Goal: Communication & Community: Answer question/provide support

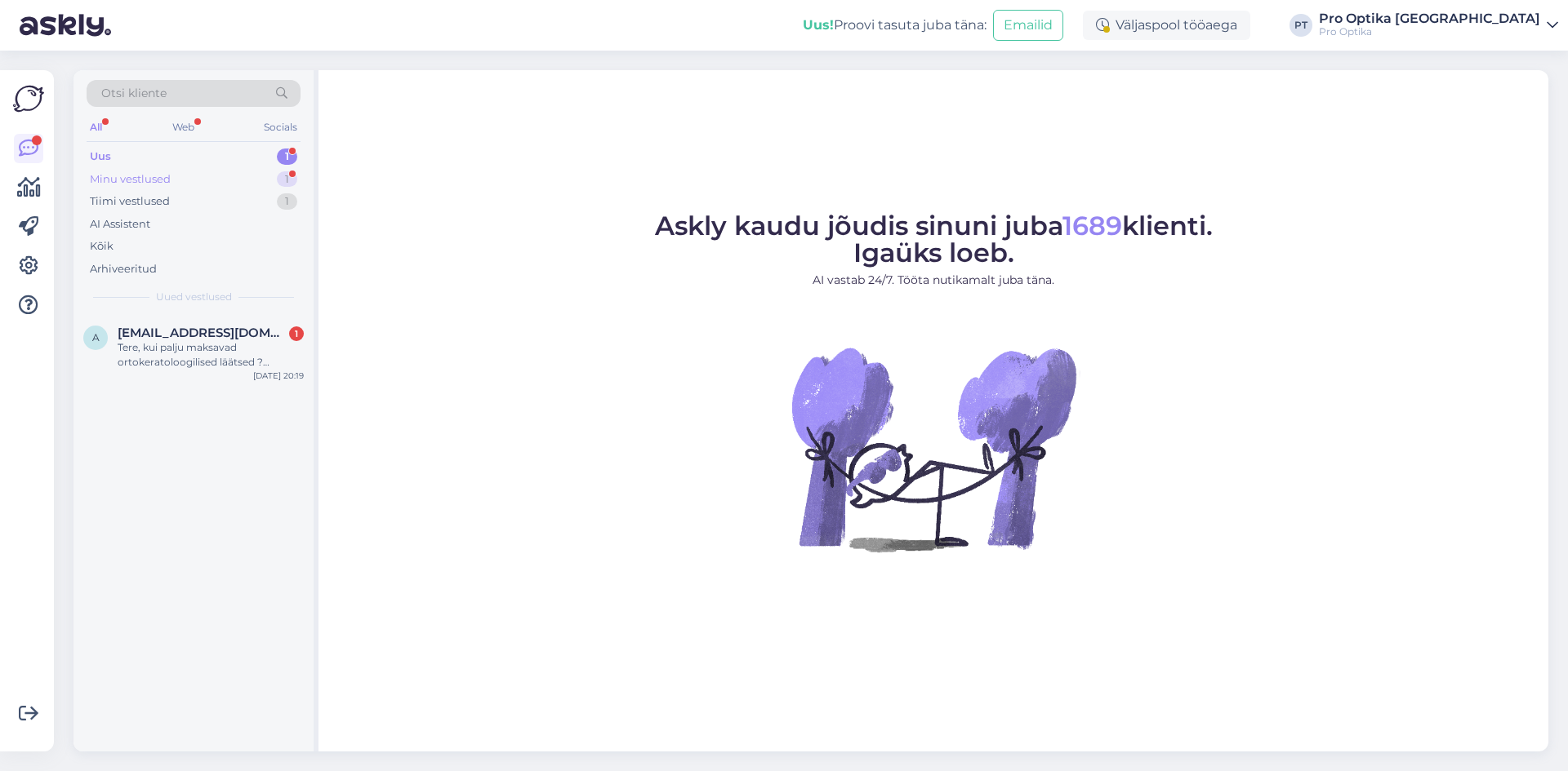
click at [129, 176] on div "Minu vestlused" at bounding box center [130, 179] width 81 height 16
click at [148, 338] on span "[EMAIL_ADDRESS][DOMAIN_NAME]" at bounding box center [203, 333] width 170 height 14
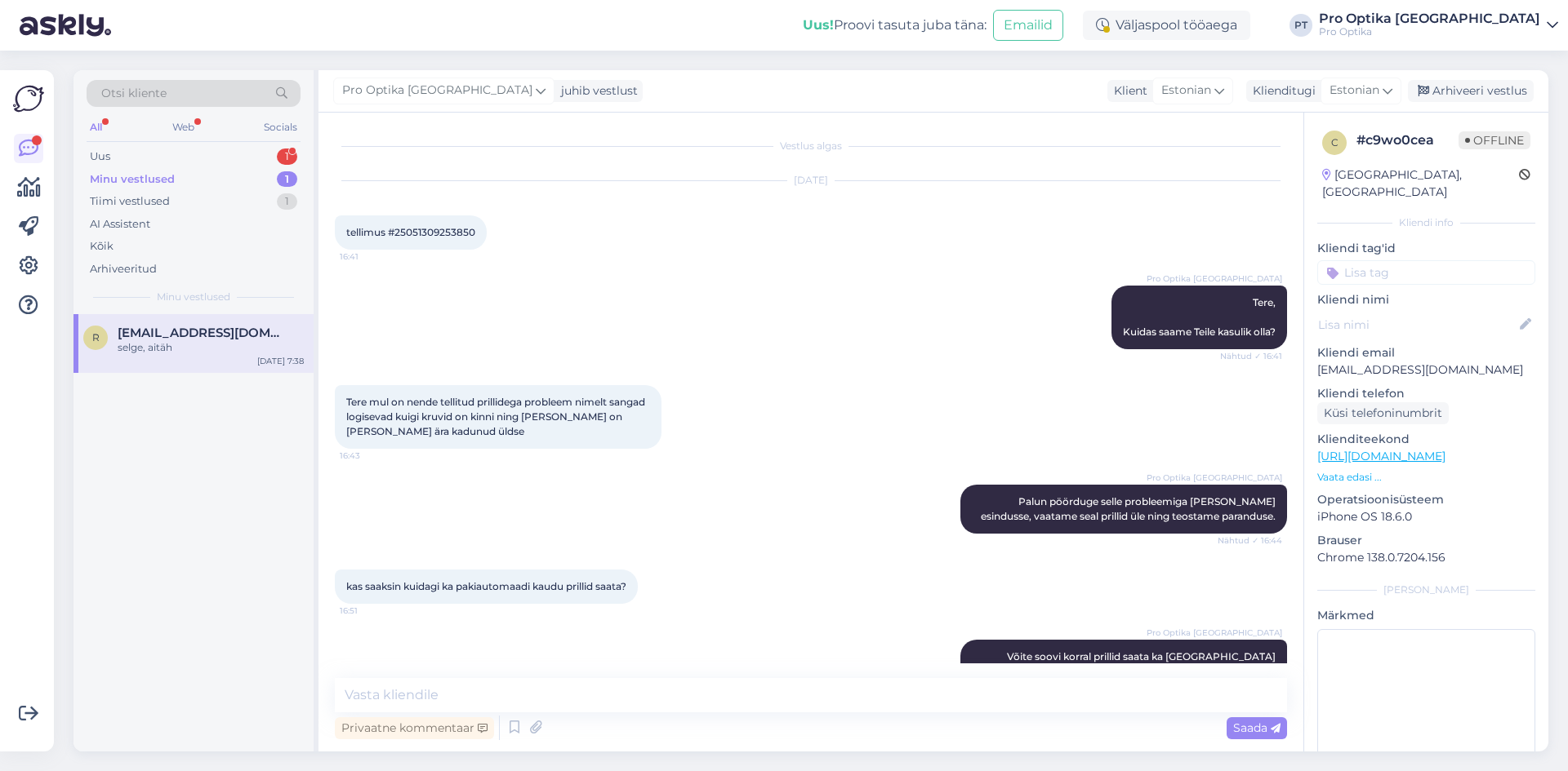
scroll to position [2253, 0]
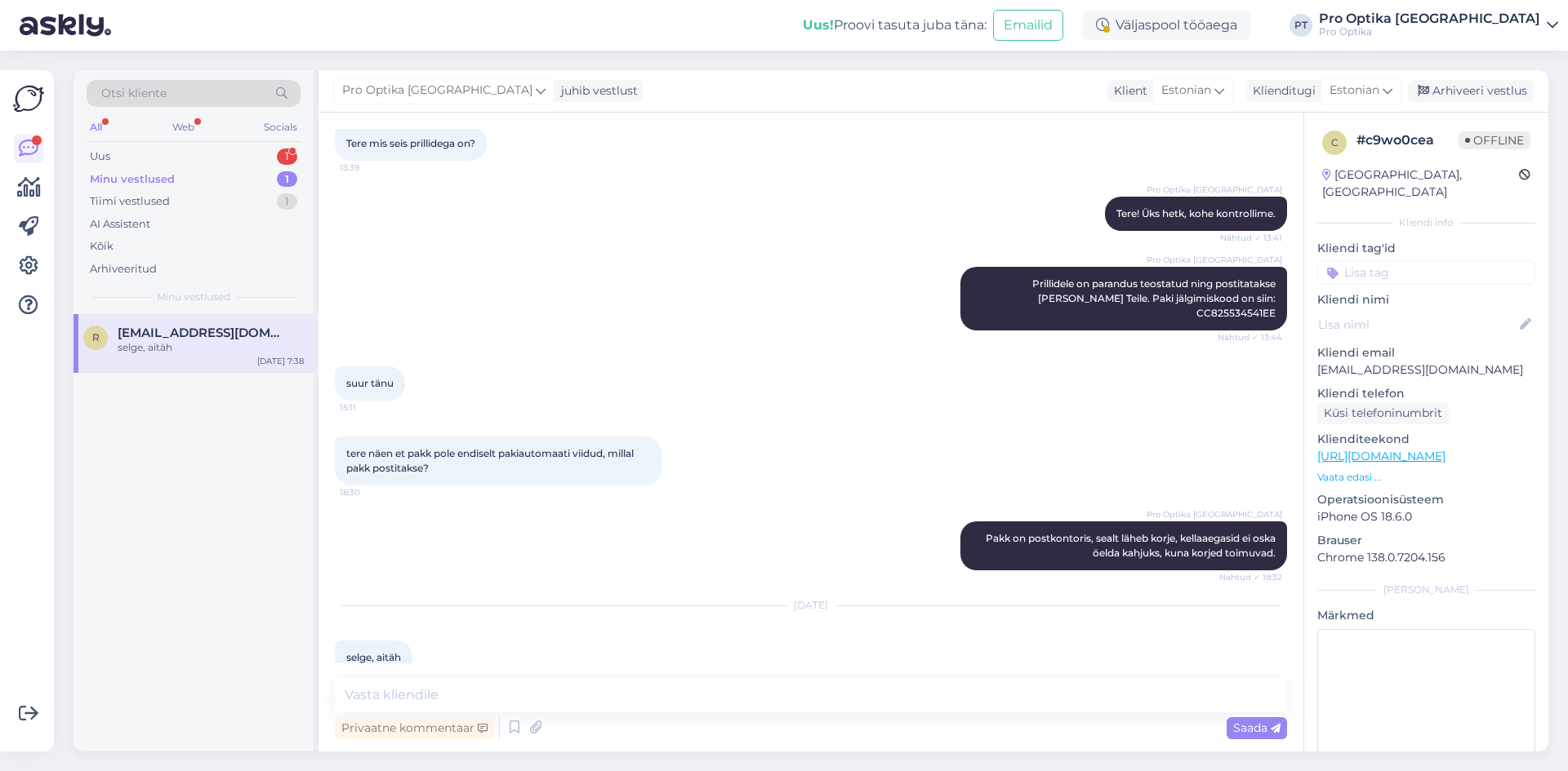
click at [146, 174] on div "Minu vestlused" at bounding box center [132, 179] width 85 height 16
click at [107, 156] on div "Uus" at bounding box center [100, 156] width 20 height 16
click at [171, 355] on div "Tere, kui palju maksavad ortokeratoloogilised läätsed ? Uuringud+läätsete valmi…" at bounding box center [211, 354] width 187 height 29
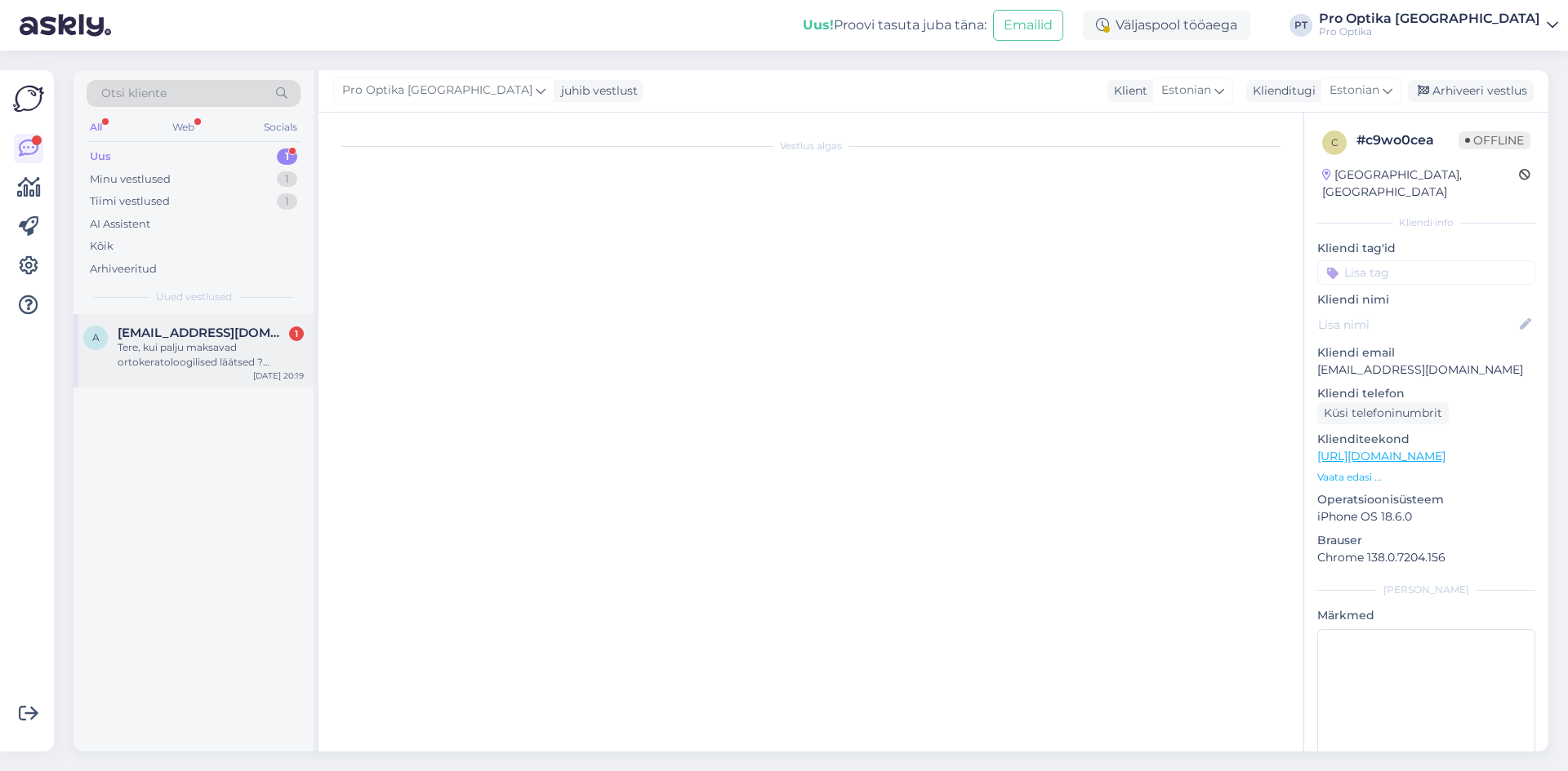
scroll to position [0, 0]
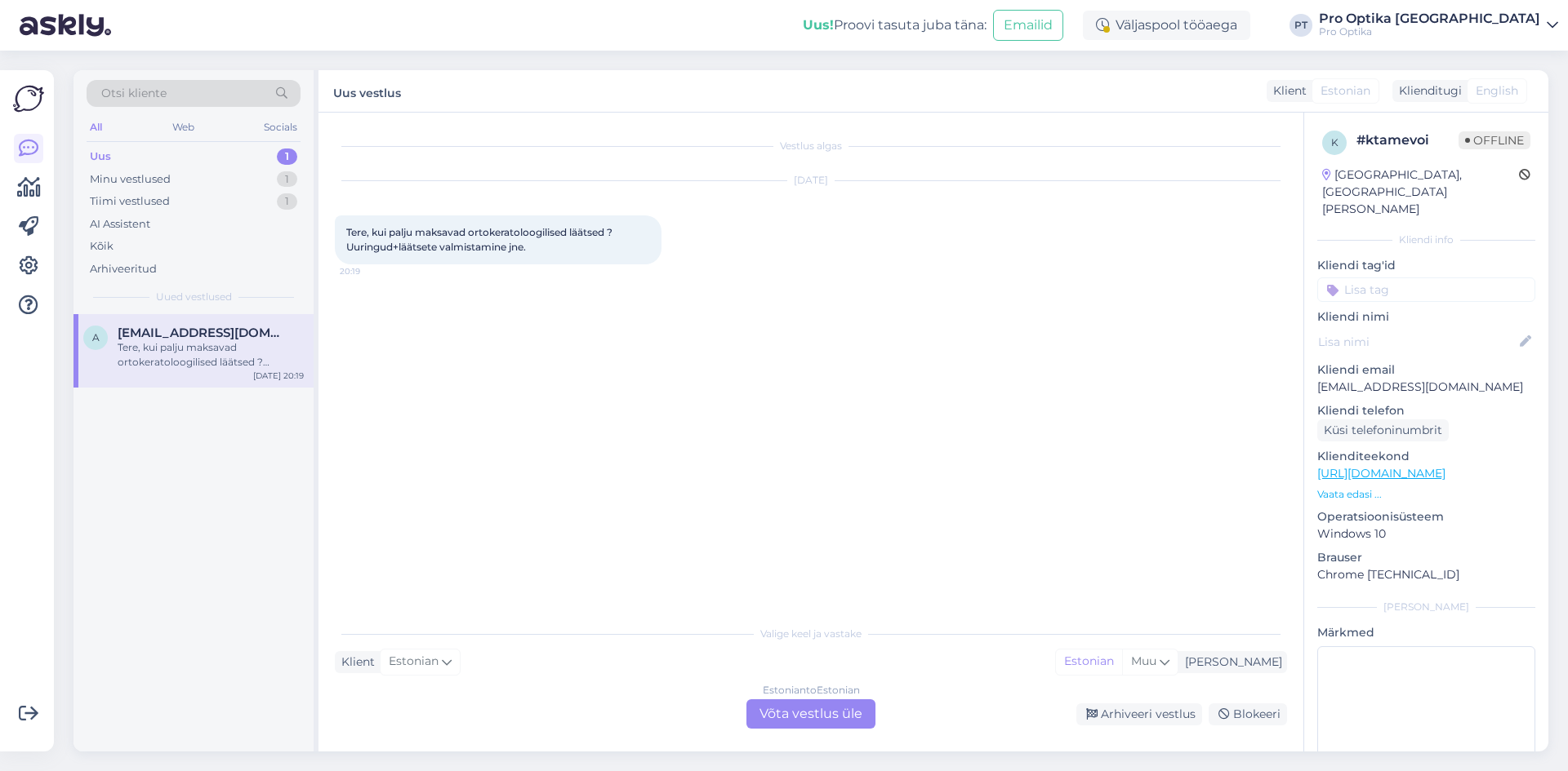
click at [793, 711] on div "Estonian to Estonian Võta vestlus üle" at bounding box center [811, 714] width 129 height 29
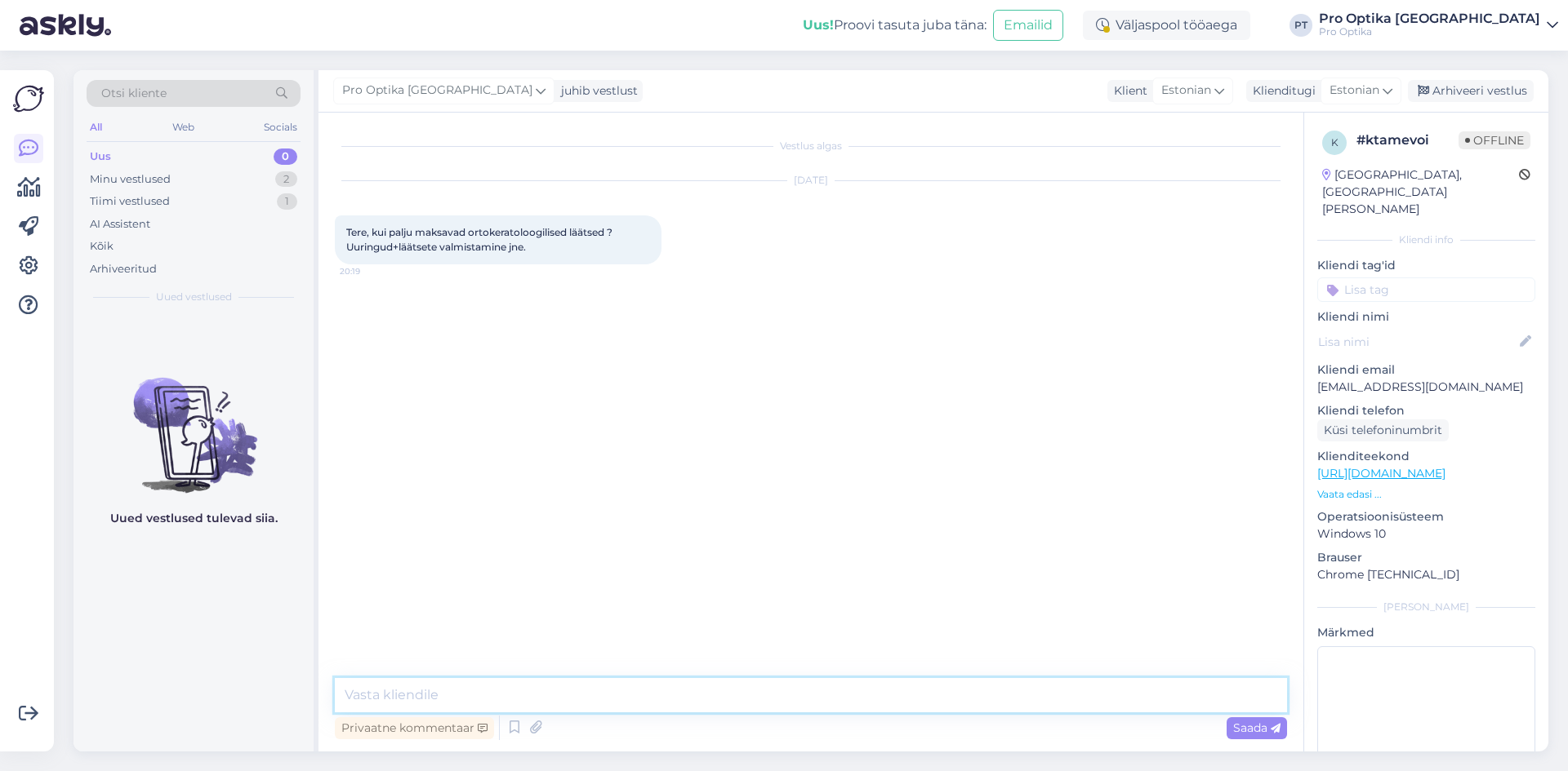
click at [446, 692] on textarea at bounding box center [810, 695] width 952 height 34
drag, startPoint x: 644, startPoint y: 695, endPoint x: 381, endPoint y: 685, distance: 263.2
click at [381, 685] on textarea "Tere! Kogu aasta maksumus on umbes 1000€. Läätsede hind on 400-440€. Visiit on …" at bounding box center [810, 695] width 952 height 34
click at [385, 698] on textarea "Tere! . Läätsede hind on 400-440€. Visiit on 200 terve [PERSON_NAME]." at bounding box center [810, 695] width 952 height 34
click at [783, 689] on textarea "Tere! Läätsede hind on 400-440€. Visiit on 200 terve [PERSON_NAME]." at bounding box center [810, 695] width 952 height 34
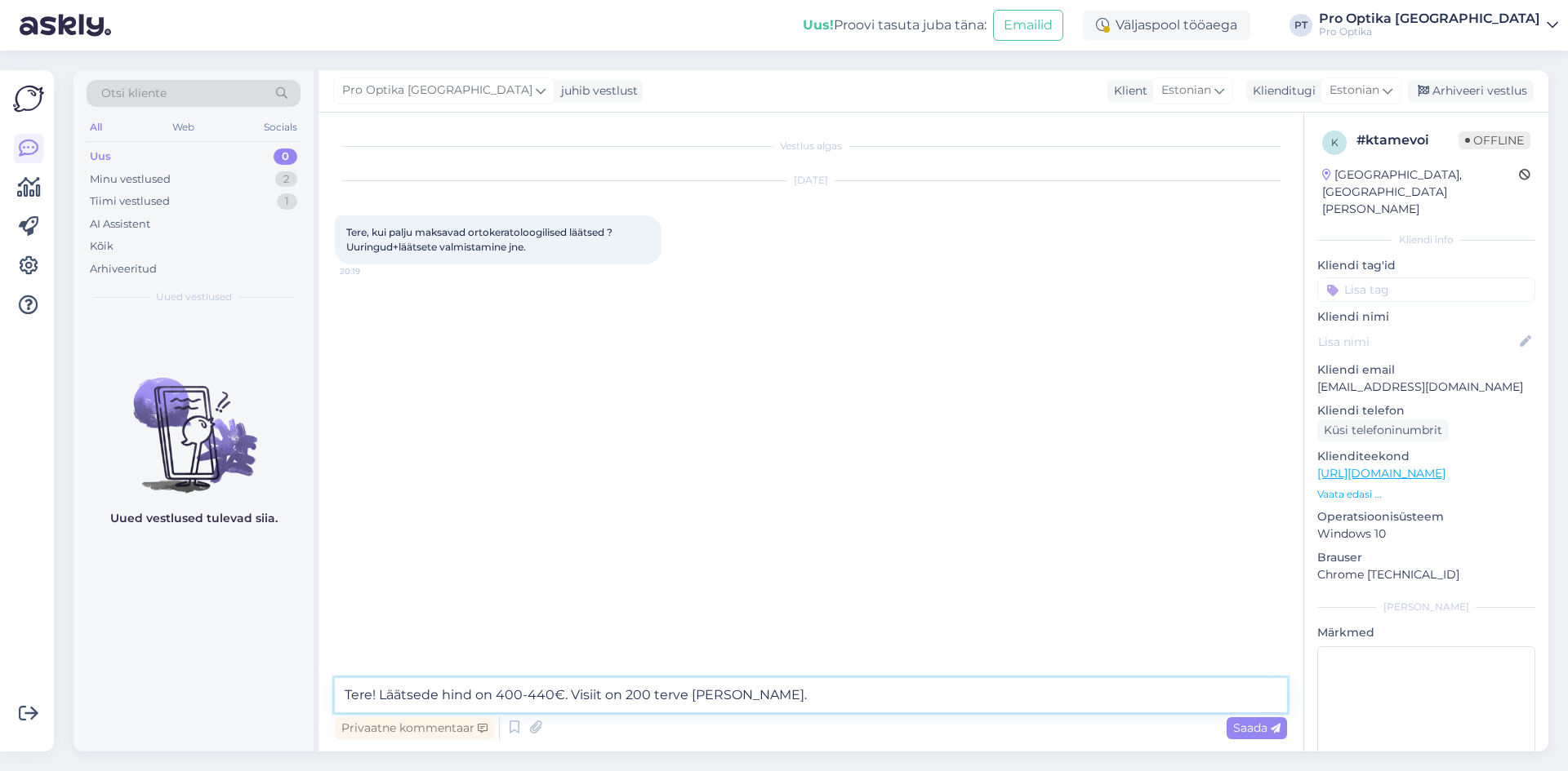
click at [602, 692] on textarea "Tere! Läätsede hind on 400-440€. Visiit on 200 terve [PERSON_NAME]." at bounding box center [810, 695] width 952 height 34
click at [664, 695] on textarea "Tere! Läätsede hind on 400-440€. Visiidid on 200 terve [PERSON_NAME]." at bounding box center [810, 695] width 952 height 34
click at [710, 696] on textarea "Tere! Läätsede hind on 400-440€. Visiidid on 200€ terve [PERSON_NAME]." at bounding box center [810, 695] width 952 height 34
click at [797, 691] on textarea "Tere! Läätsede hind on 400-440€. Visiidid on 200€ [PERSON_NAME]." at bounding box center [810, 695] width 952 height 34
click at [941, 698] on textarea "Tere! Läätsede hind on 400-440€. Visiidid on 200€ [PERSON_NAME]. Jooksev kulu k…" at bounding box center [810, 695] width 952 height 34
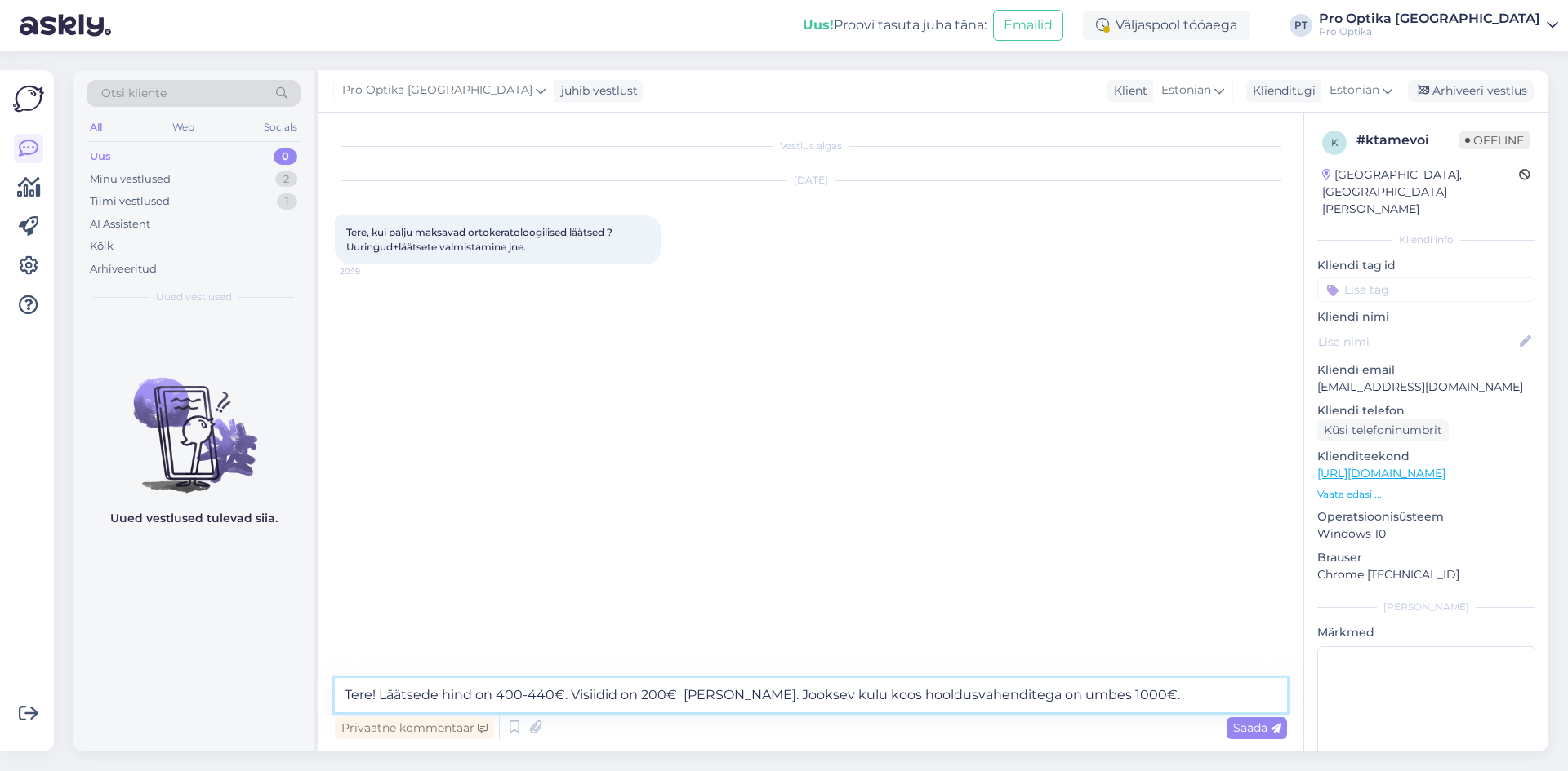
click at [1139, 693] on textarea "Tere! Läätsede hind on 400-440€. Visiidid on 200€ [PERSON_NAME]. Jooksev kulu k…" at bounding box center [810, 695] width 952 height 34
type textarea "Tere! Läätsede hind on 400-440€. Visiidid on 200€ [PERSON_NAME]. Jooksev kulu k…"
click at [1260, 722] on span "Saada" at bounding box center [1256, 727] width 47 height 14
